Goal: Navigation & Orientation: Find specific page/section

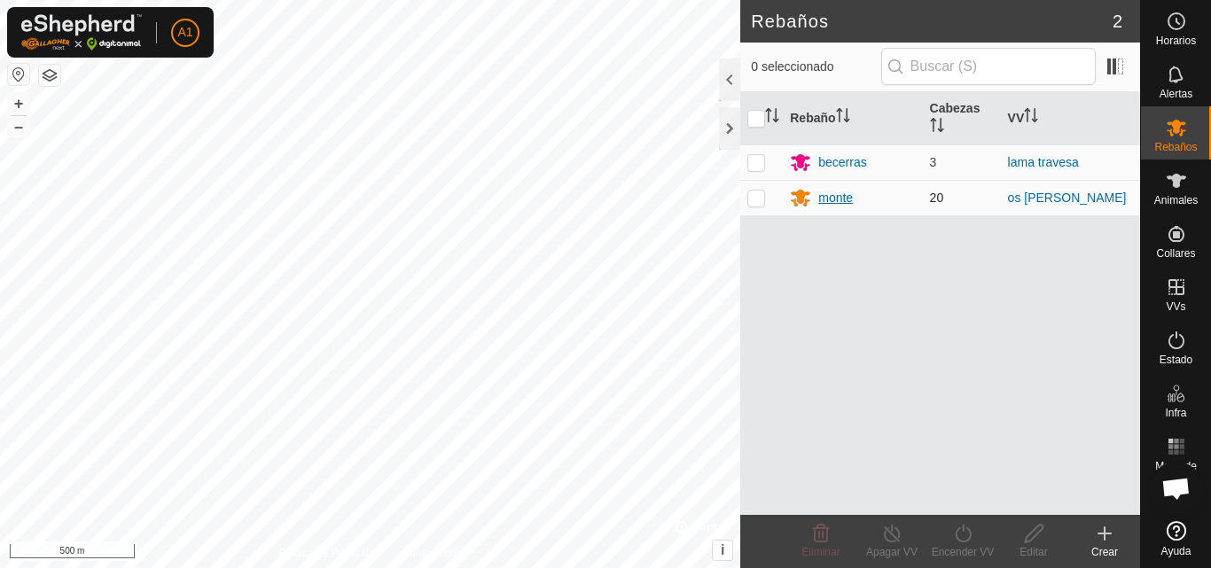
click at [841, 199] on div "monte" at bounding box center [835, 198] width 35 height 19
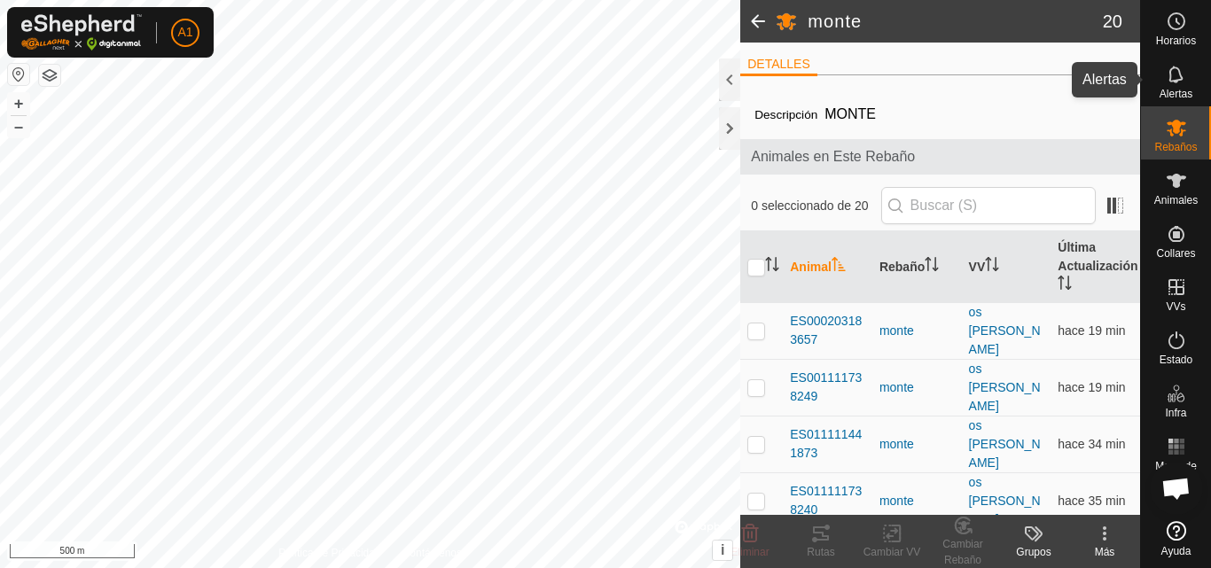
click at [1172, 77] on icon at bounding box center [1175, 74] width 21 height 21
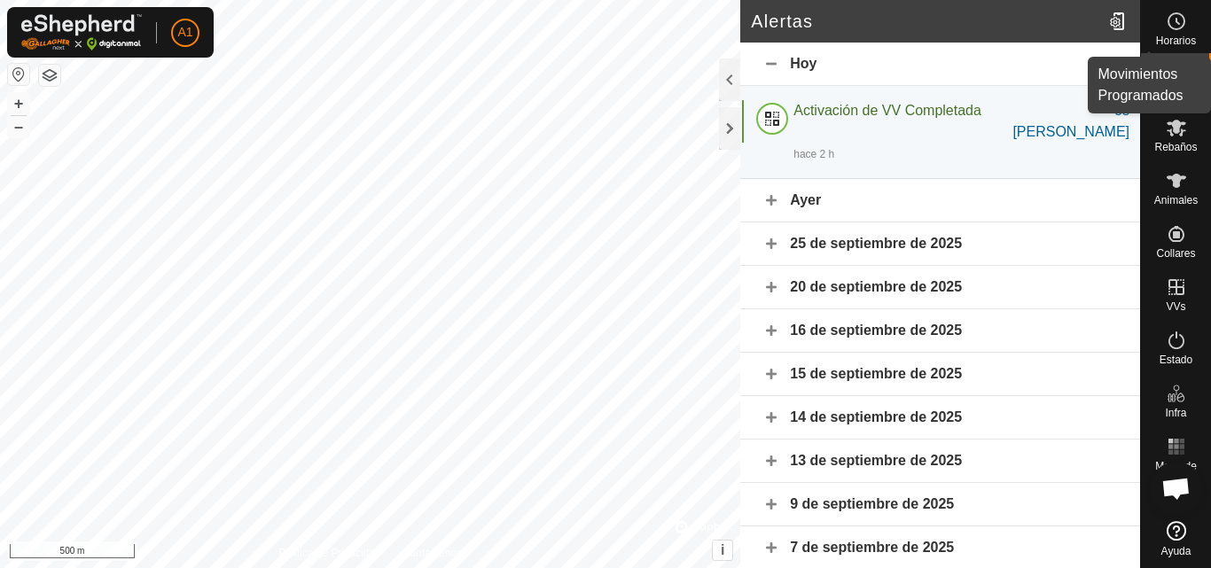
click at [1179, 20] on icon at bounding box center [1175, 21] width 21 height 21
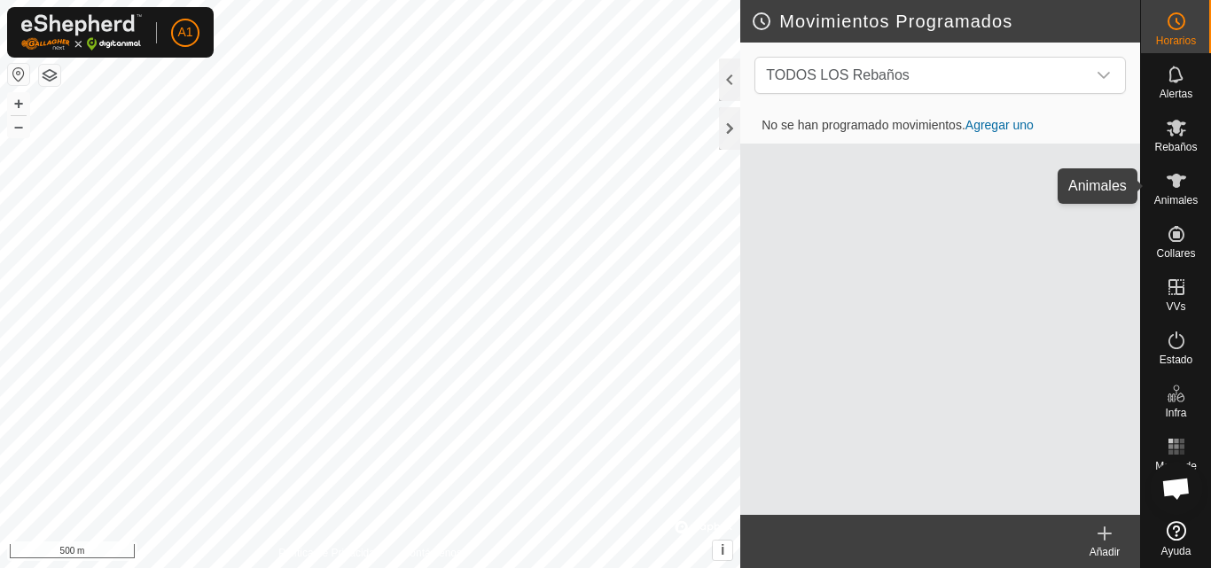
click at [1177, 188] on icon at bounding box center [1175, 180] width 21 height 21
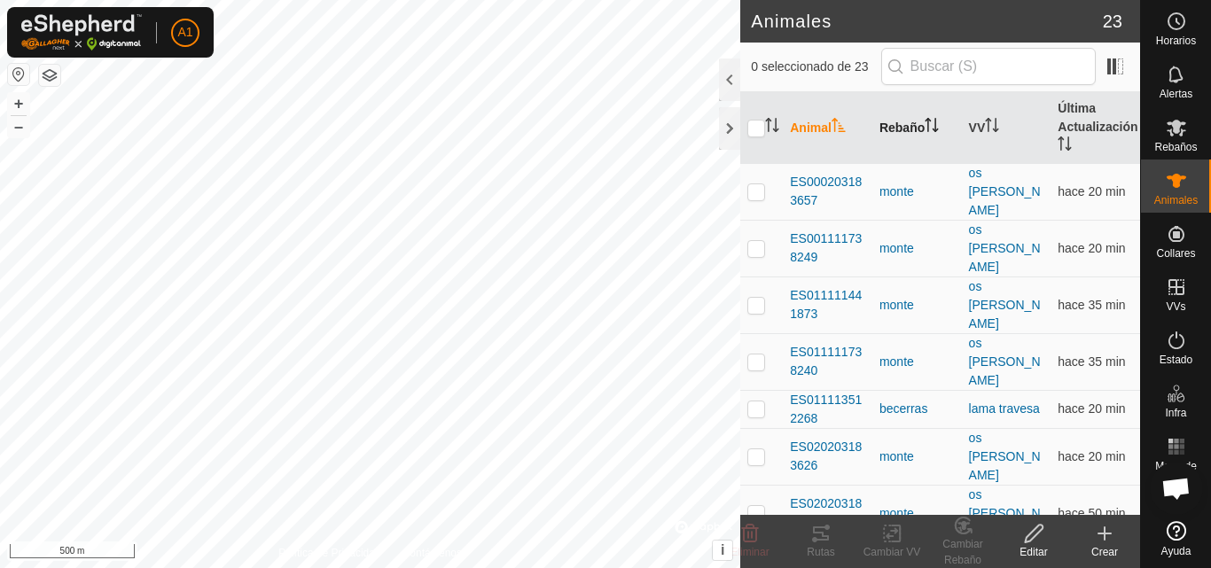
click at [900, 119] on th "Rebaño" at bounding box center [917, 128] width 90 height 72
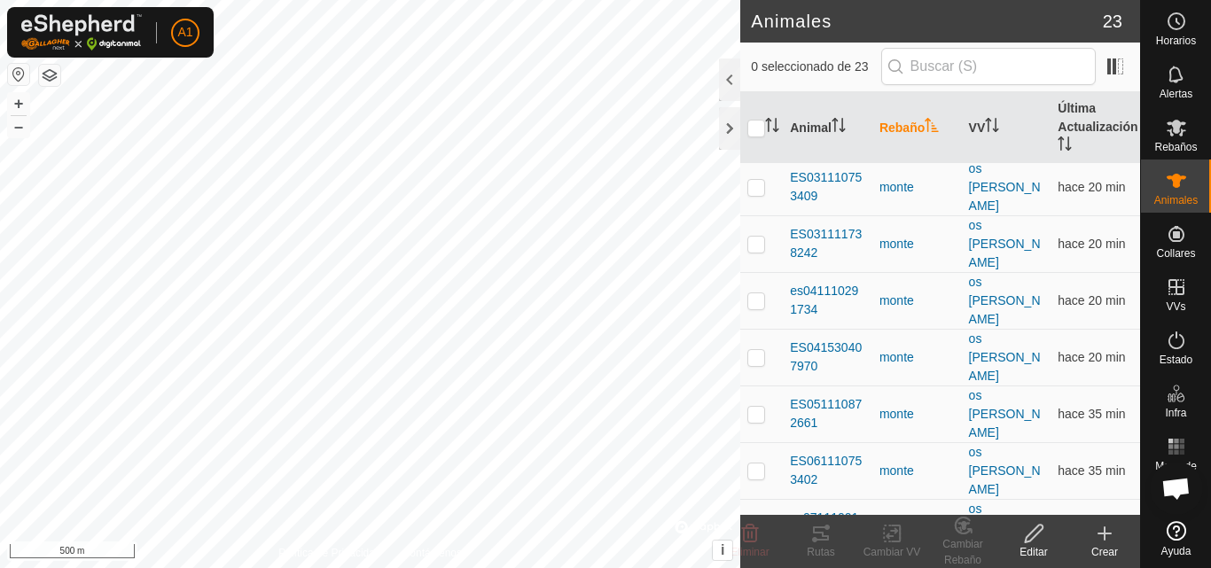
scroll to position [526, 0]
